Goal: Transaction & Acquisition: Purchase product/service

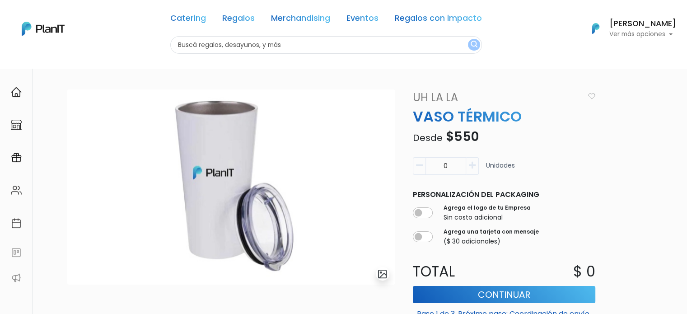
scroll to position [1, 0]
click at [261, 50] on input "text" at bounding box center [326, 45] width 312 height 18
type input "vasos termicos"
click at [468, 39] on button "submit" at bounding box center [474, 45] width 12 height 12
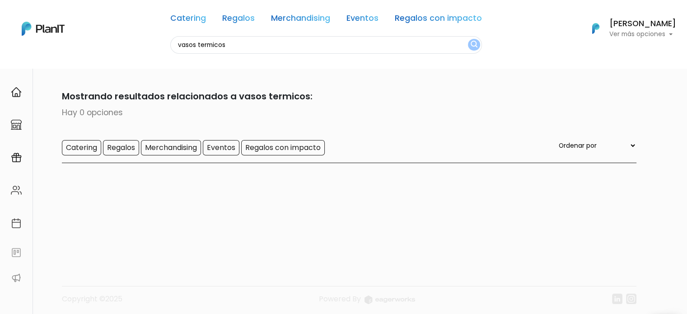
click at [248, 56] on nav "Catering Regalos Merchandising Eventos Regalos con impacto vasos termicos Cater…" at bounding box center [343, 34] width 687 height 68
click at [251, 38] on input "vasos termicos" at bounding box center [326, 45] width 312 height 18
type input "vasos"
click at [468, 39] on button "submit" at bounding box center [474, 45] width 12 height 12
